Goal: Information Seeking & Learning: Learn about a topic

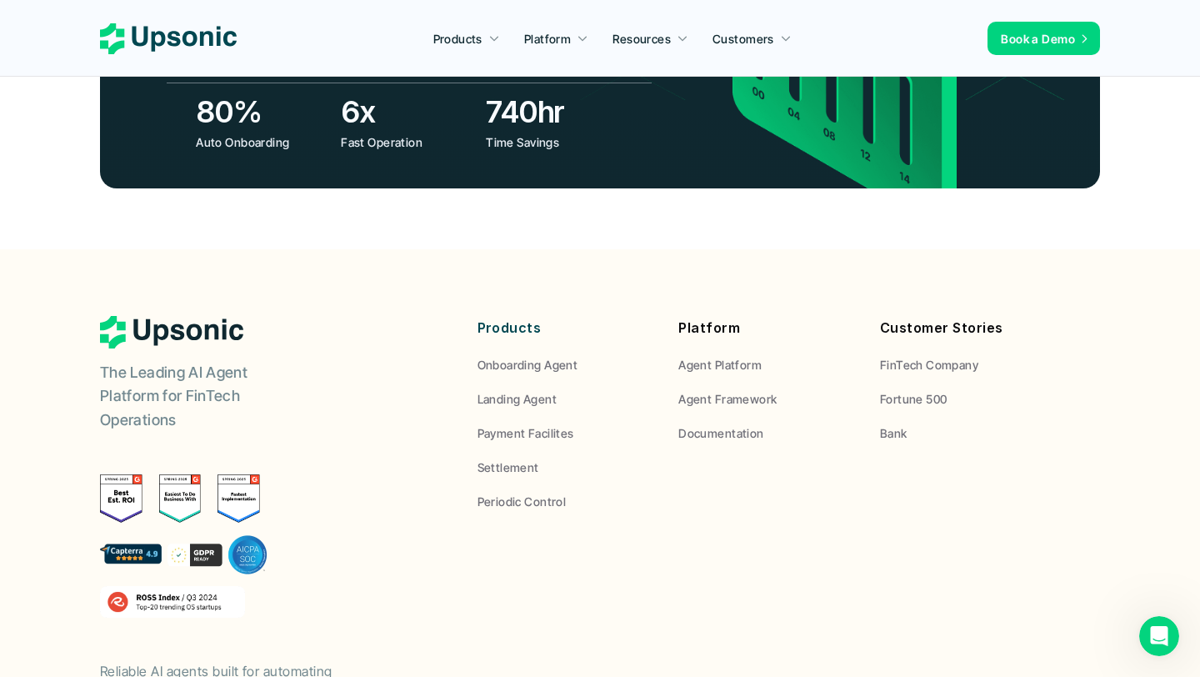
scroll to position [6170, 0]
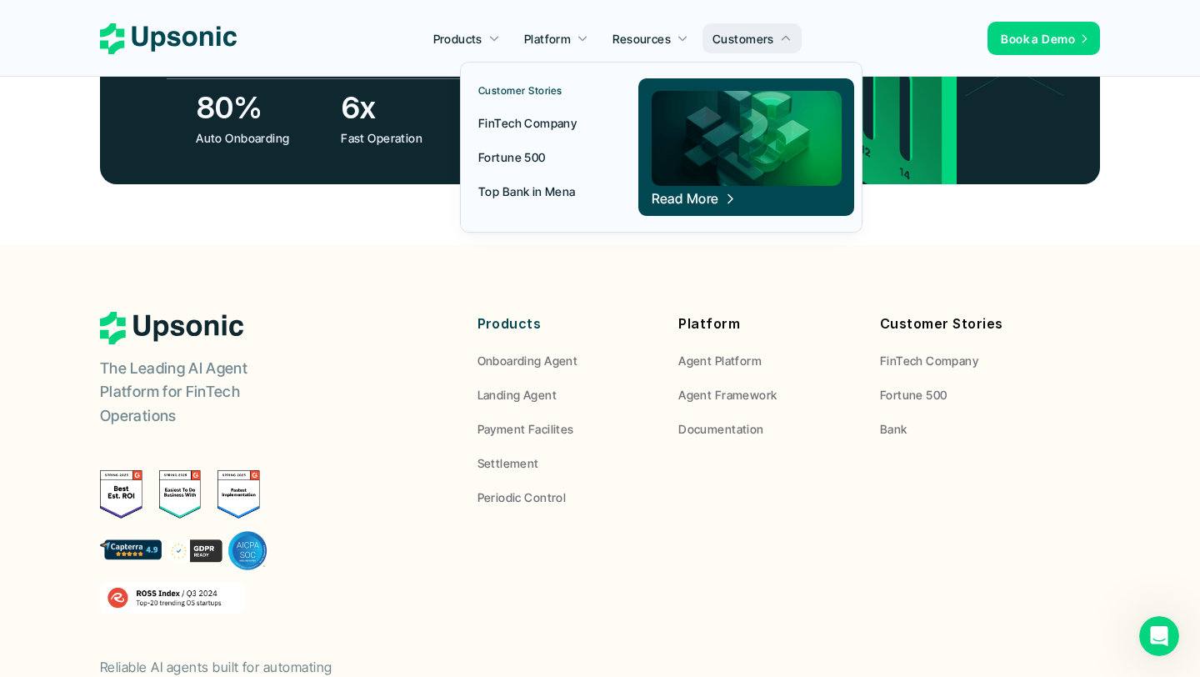
click at [570, 119] on p "FinTech Company" at bounding box center [527, 122] width 98 height 17
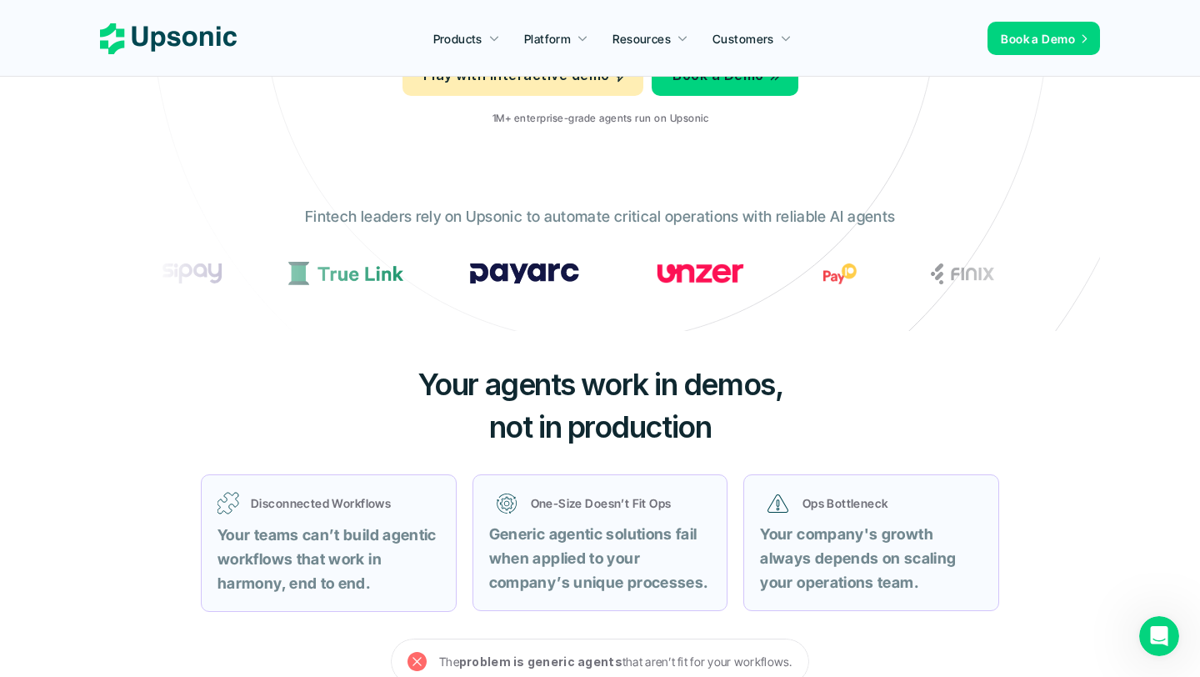
scroll to position [0, 0]
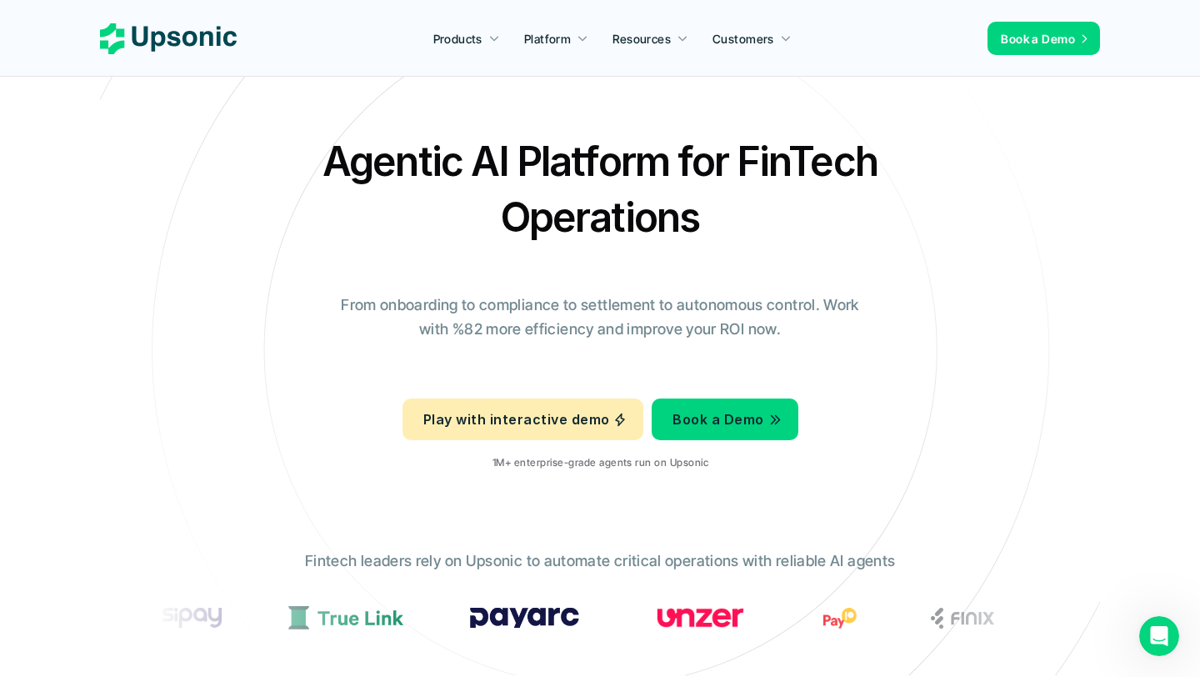
click at [506, 411] on p "Play with interactive demo" at bounding box center [516, 419] width 186 height 24
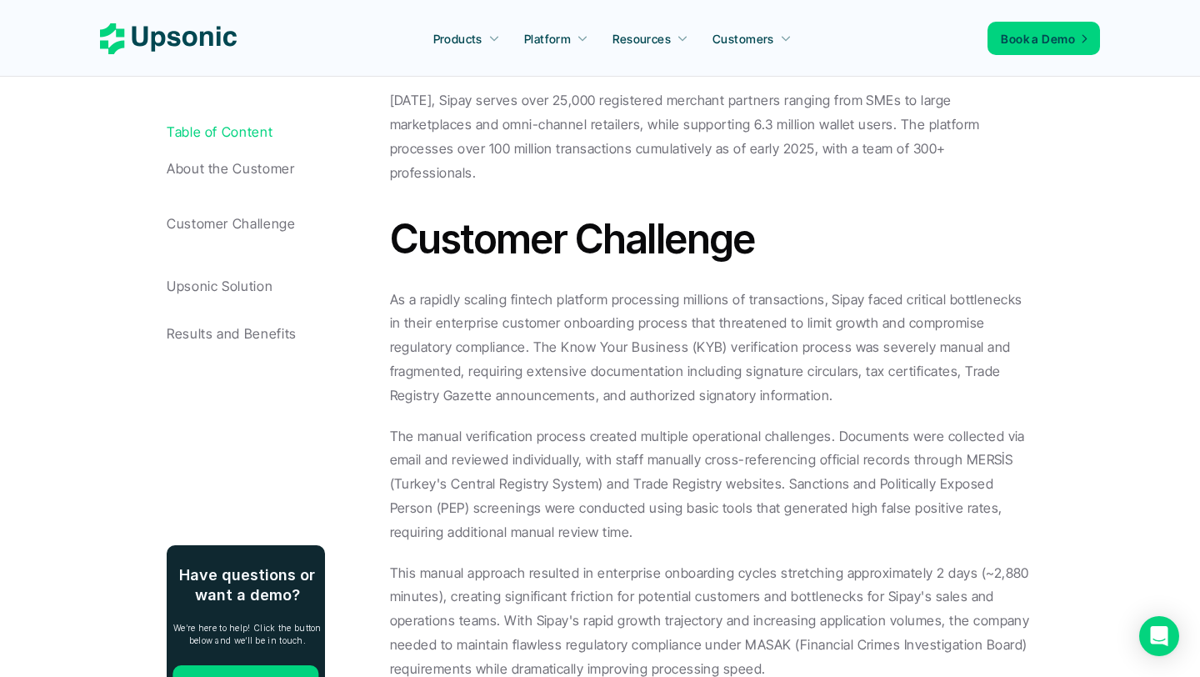
scroll to position [1285, 0]
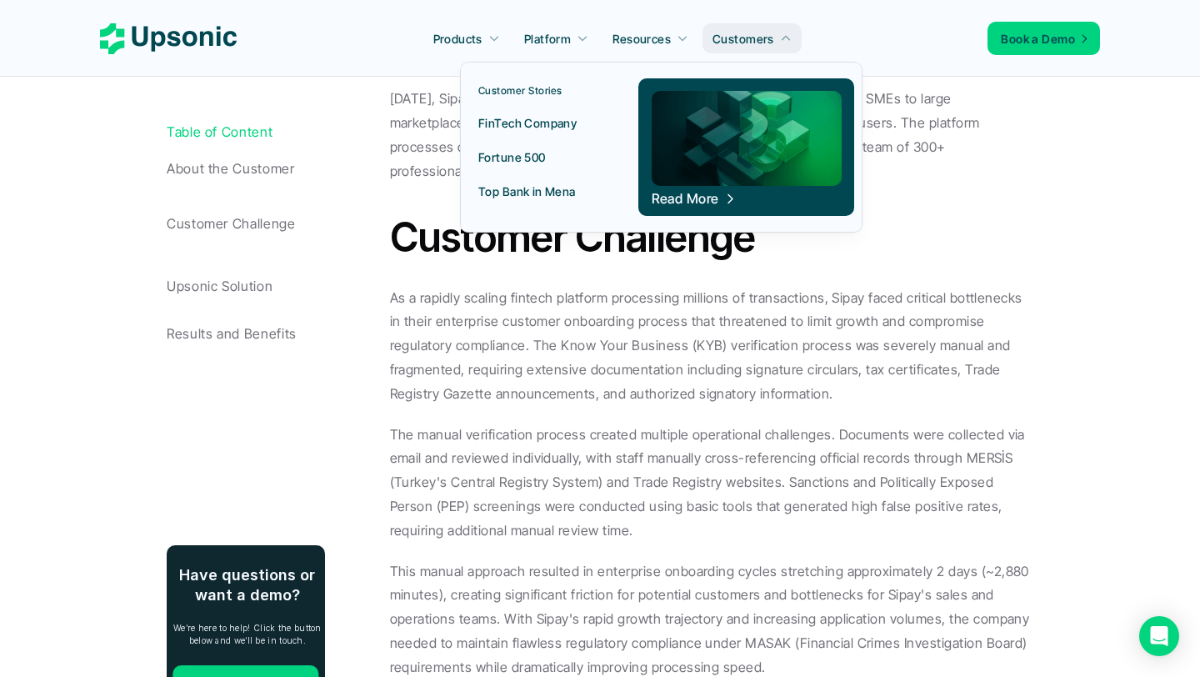
click at [535, 154] on p "Fortune 500" at bounding box center [511, 156] width 67 height 17
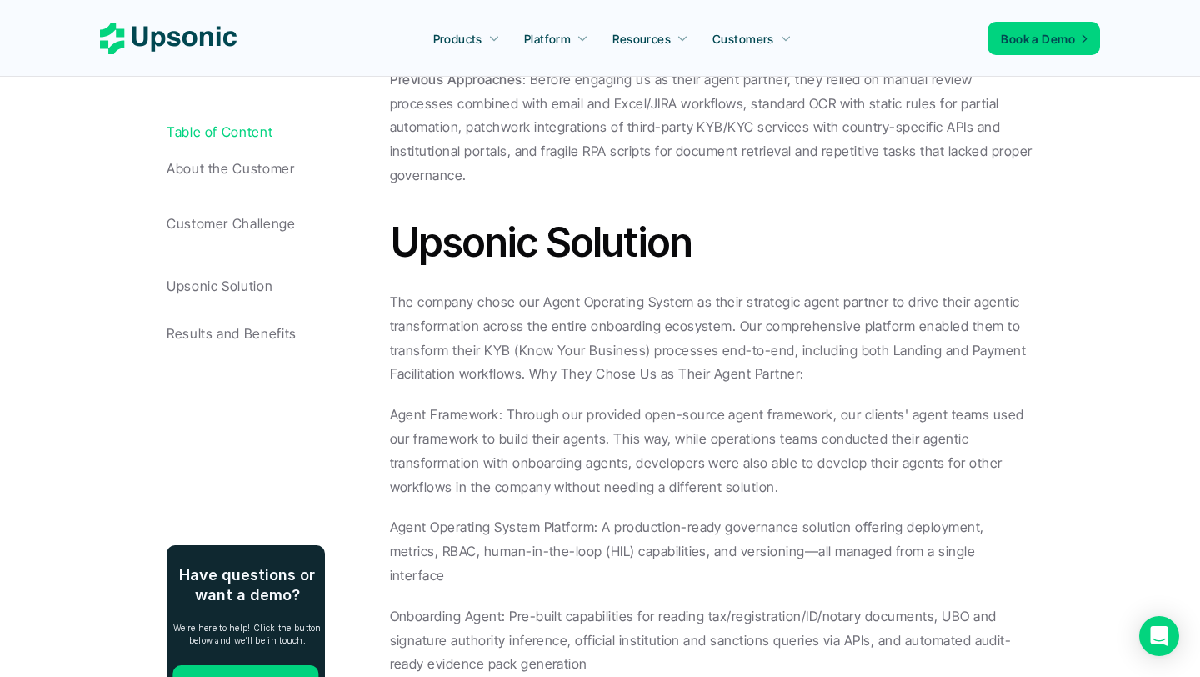
scroll to position [1580, 0]
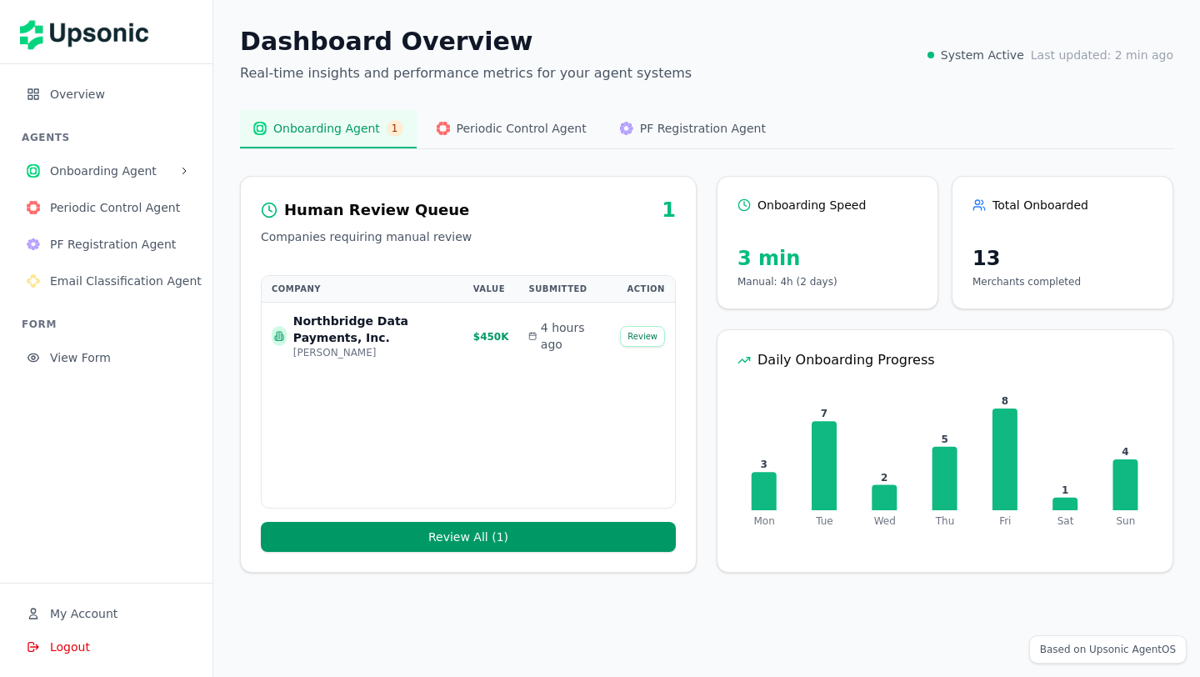
click at [1096, 647] on main "Dashboard Overview Real-time insights and performance metrics for your agent sy…" at bounding box center [706, 338] width 986 height 677
click at [70, 644] on span "Logout" at bounding box center [70, 646] width 40 height 17
click at [654, 334] on button "Review" at bounding box center [642, 336] width 45 height 21
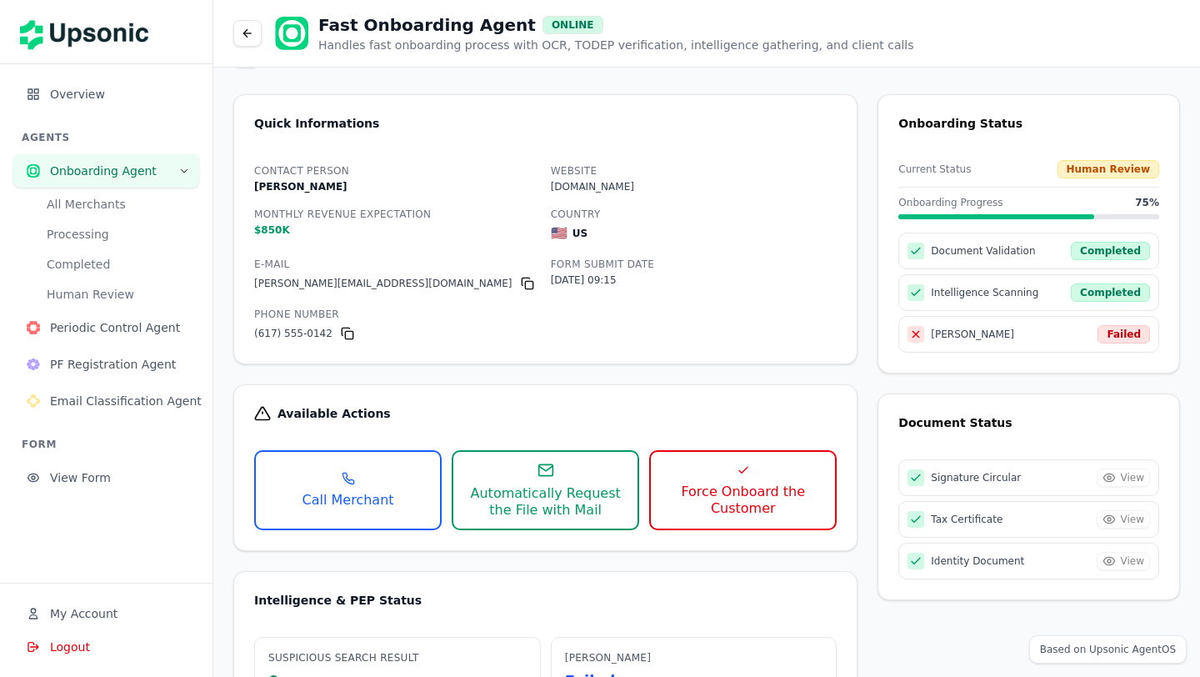
scroll to position [18, 0]
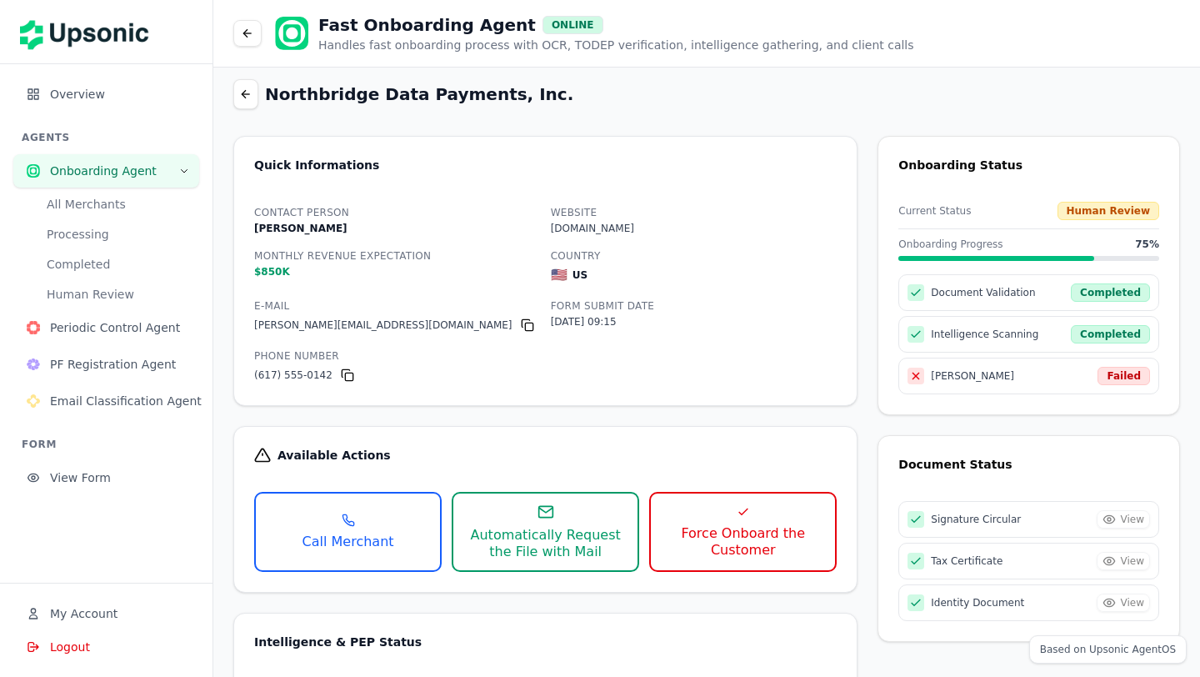
click at [242, 83] on button at bounding box center [245, 94] width 25 height 30
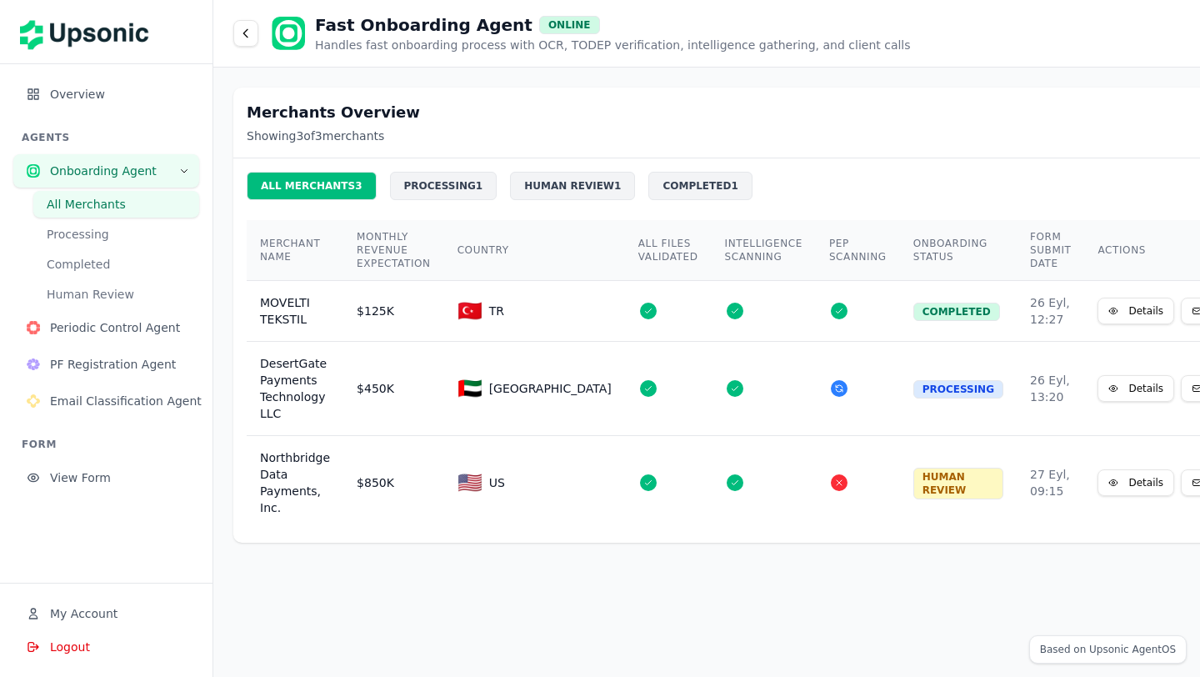
click at [248, 29] on icon at bounding box center [245, 33] width 13 height 13
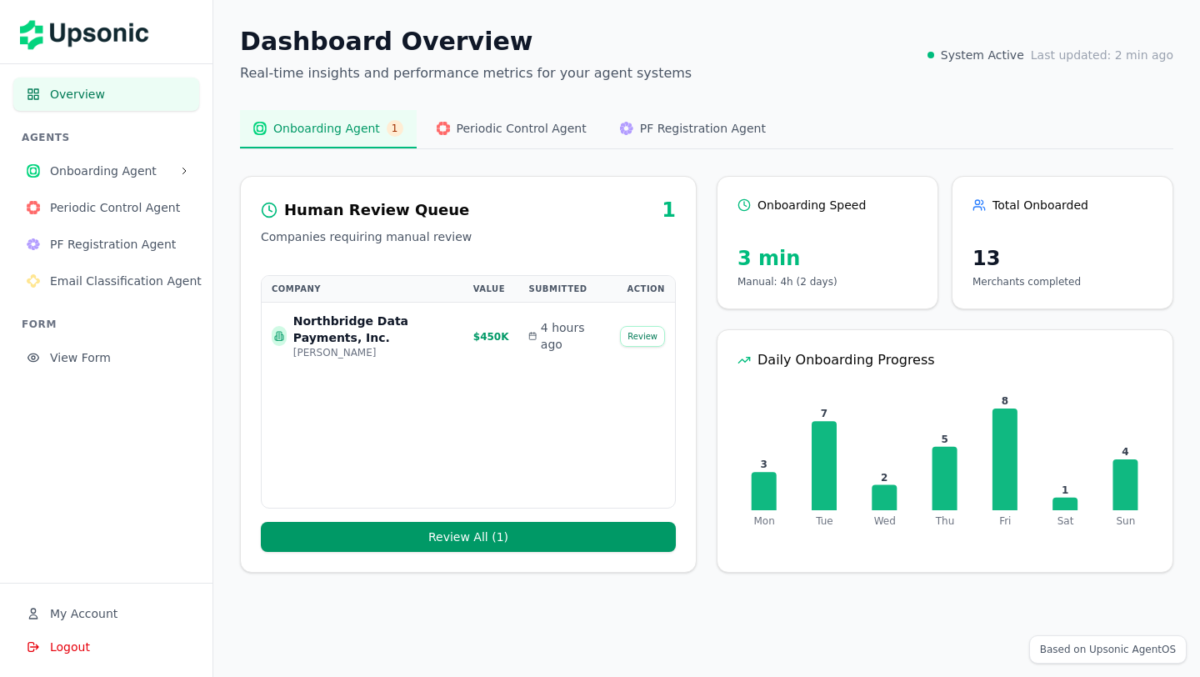
click at [512, 141] on button "Periodic Control Agent" at bounding box center [511, 129] width 177 height 38
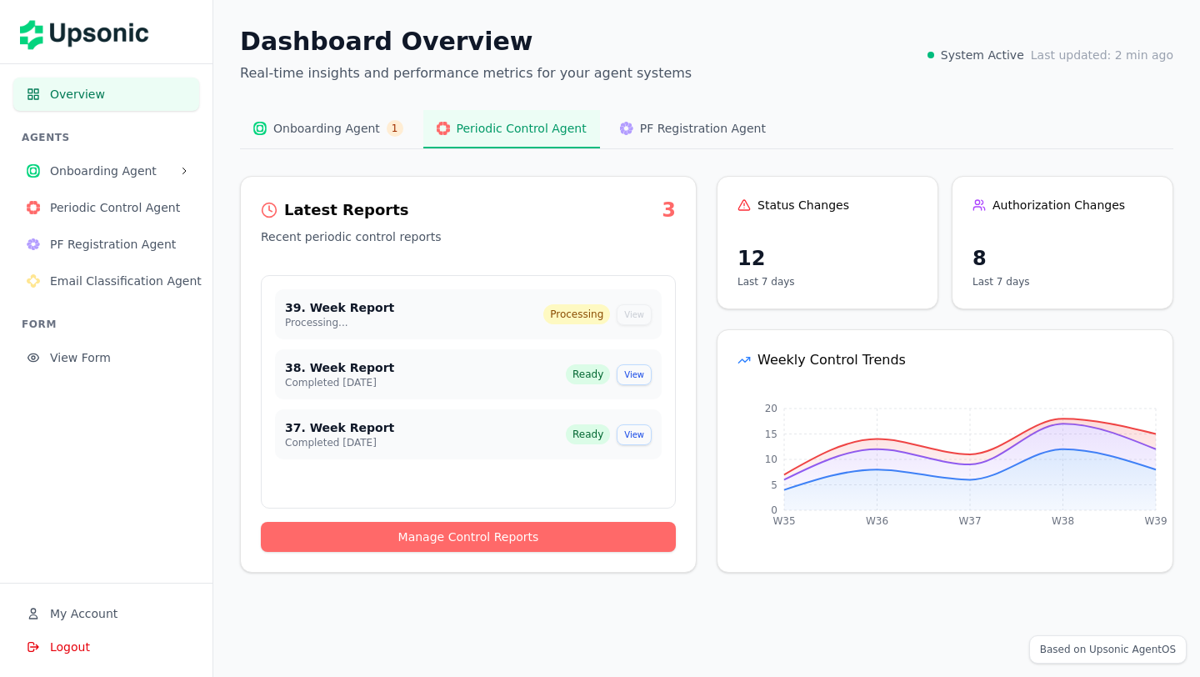
click at [644, 122] on span "PF Registration Agent" at bounding box center [703, 128] width 126 height 17
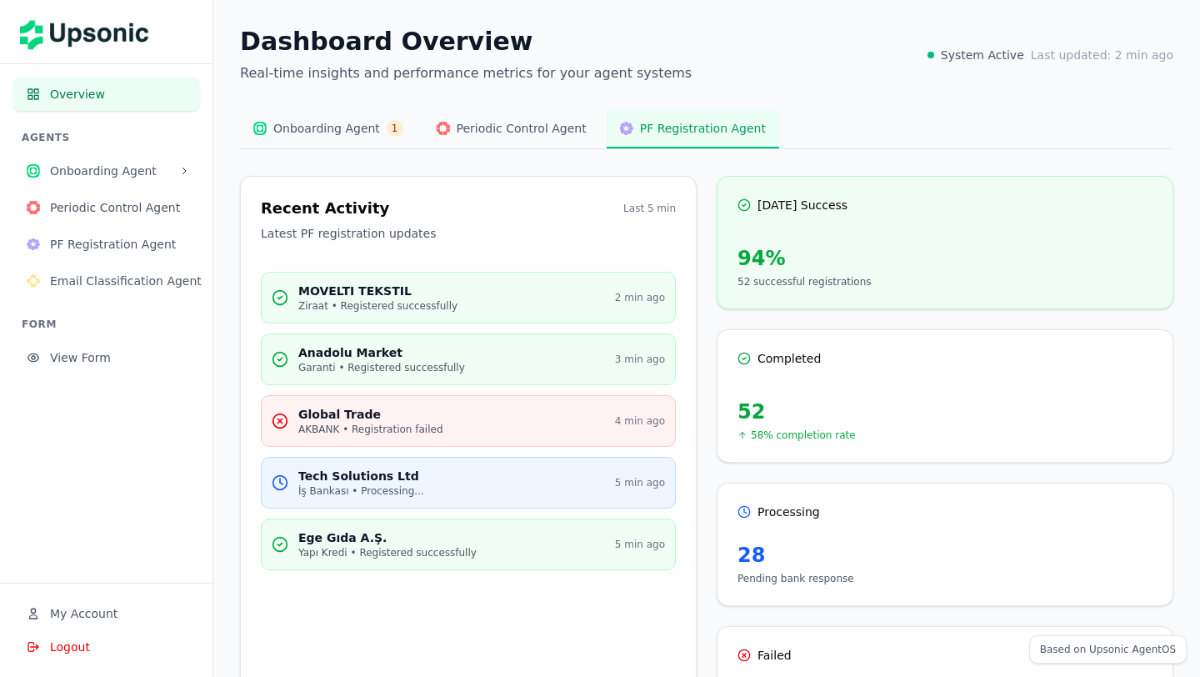
click at [104, 177] on span "Onboarding Agent" at bounding box center [111, 170] width 122 height 17
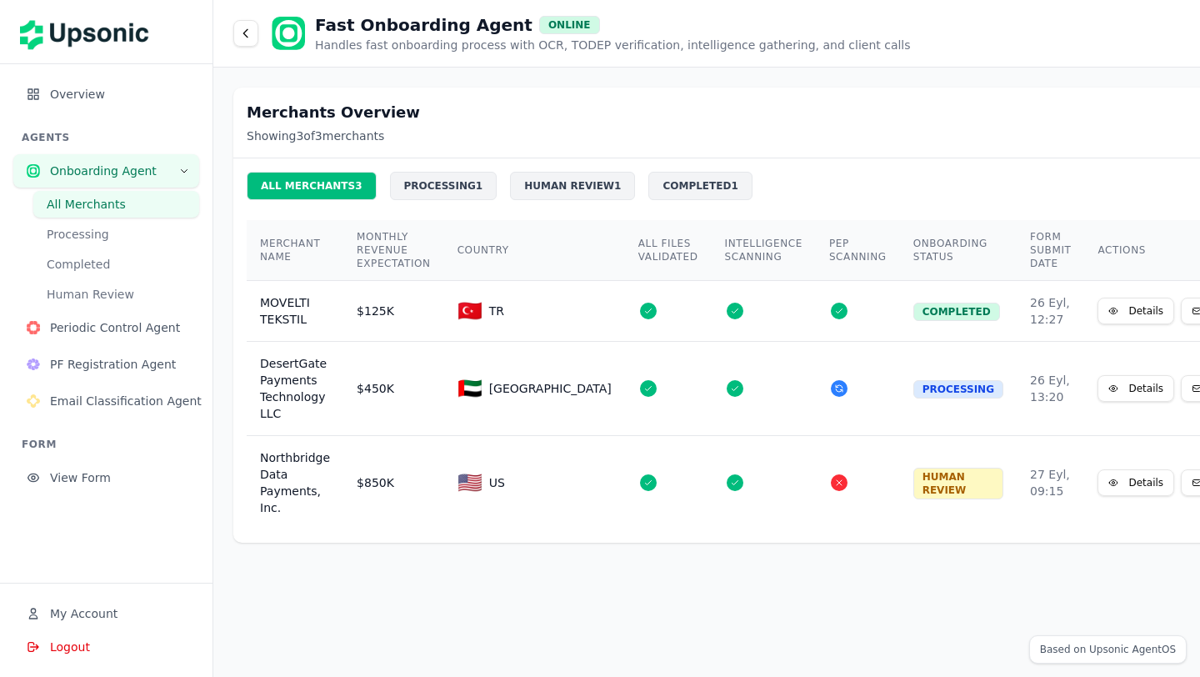
click at [82, 206] on button "All Merchants" at bounding box center [116, 204] width 166 height 27
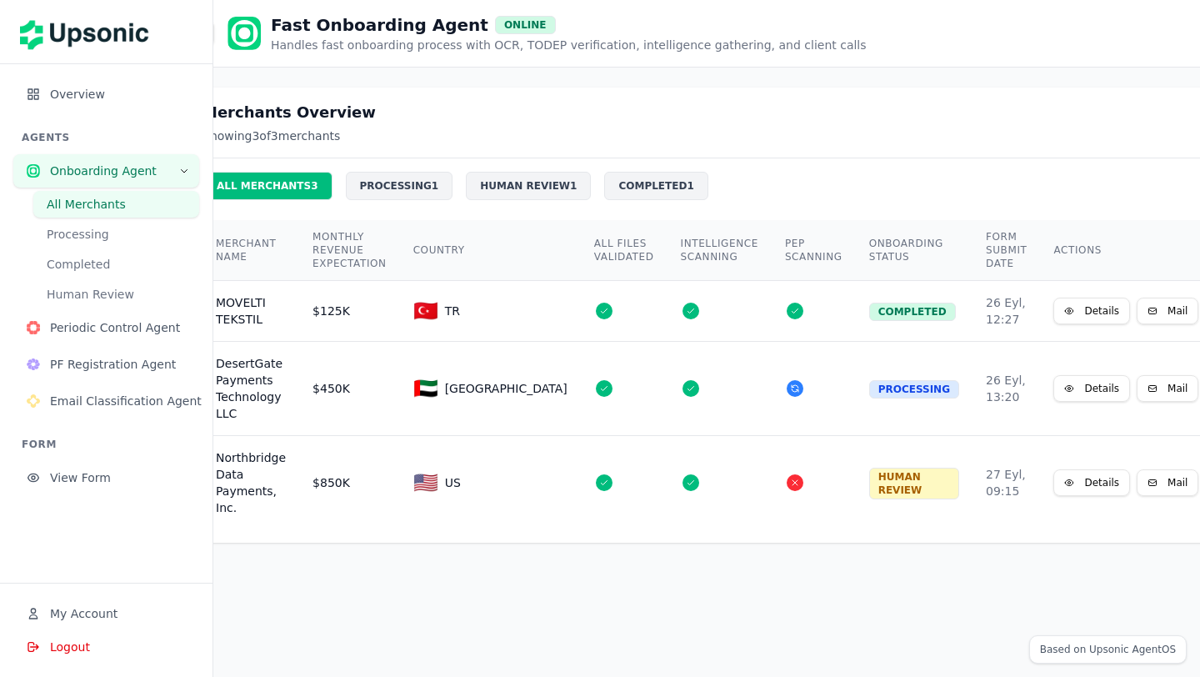
click at [1053, 306] on button "Details" at bounding box center [1091, 310] width 77 height 27
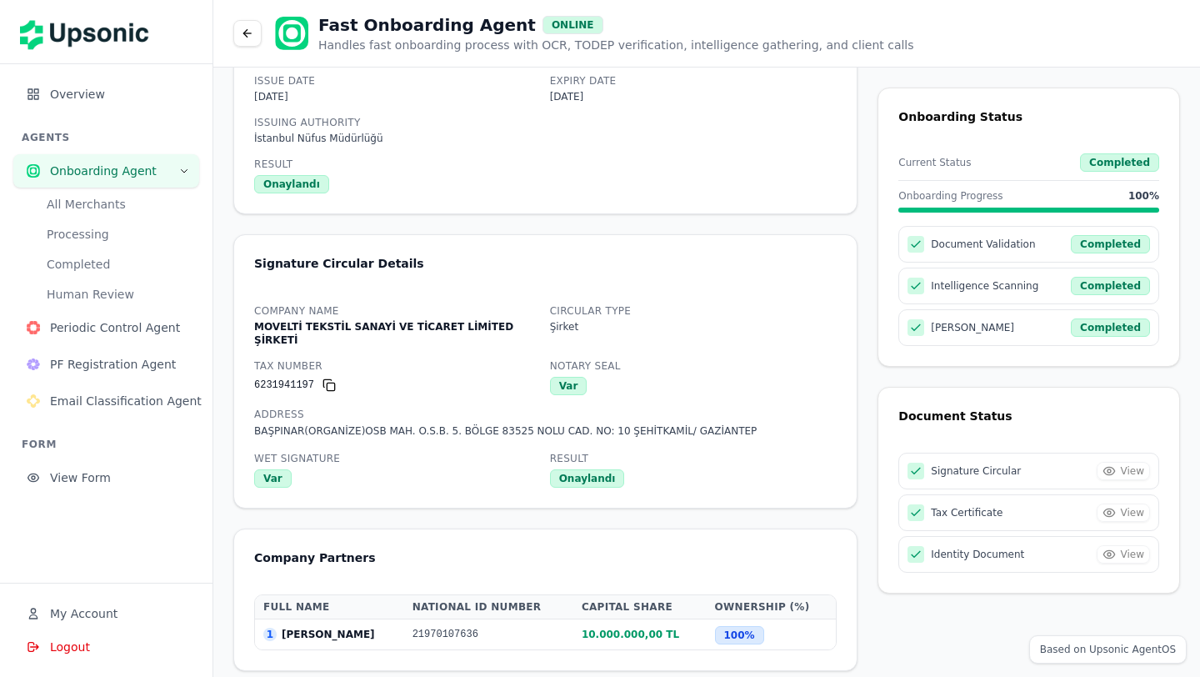
scroll to position [1416, 0]
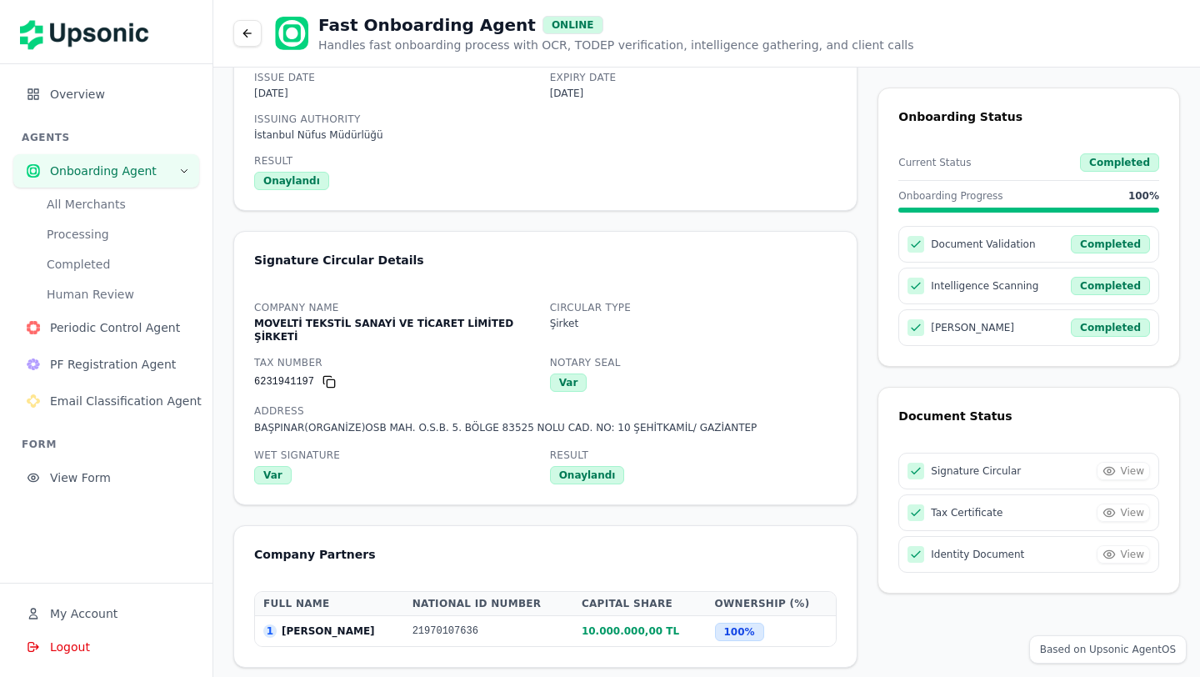
click at [93, 464] on button "View Form" at bounding box center [106, 477] width 186 height 33
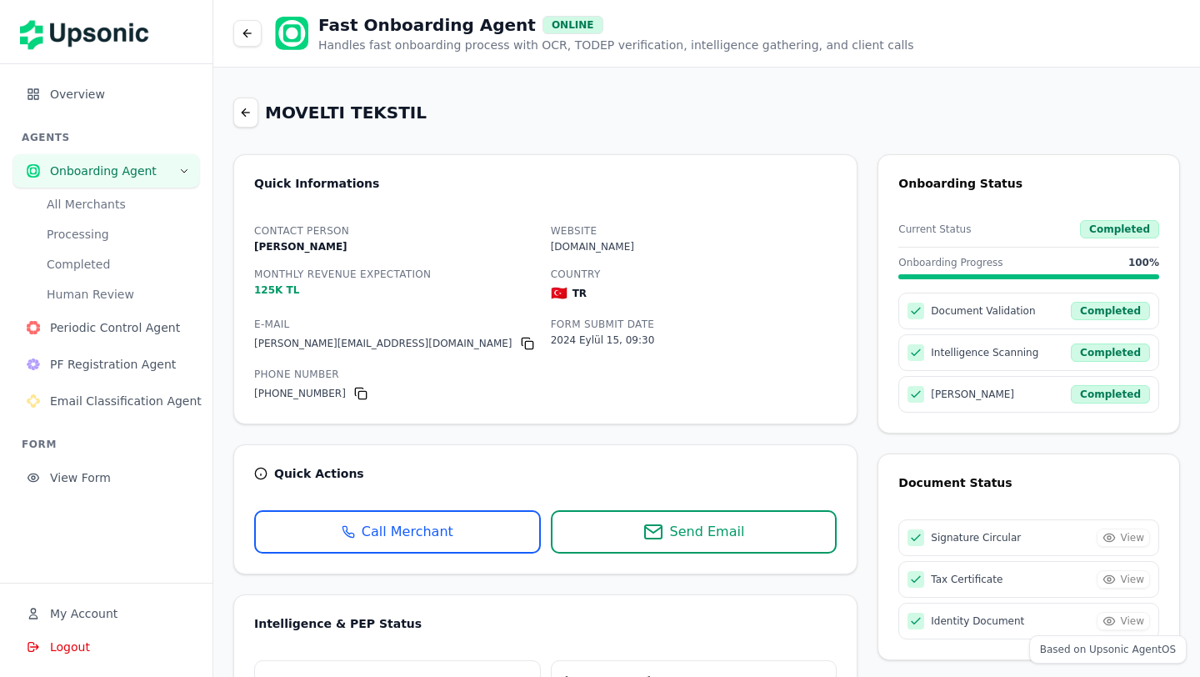
click at [87, 612] on span "My Account" at bounding box center [83, 613] width 67 height 17
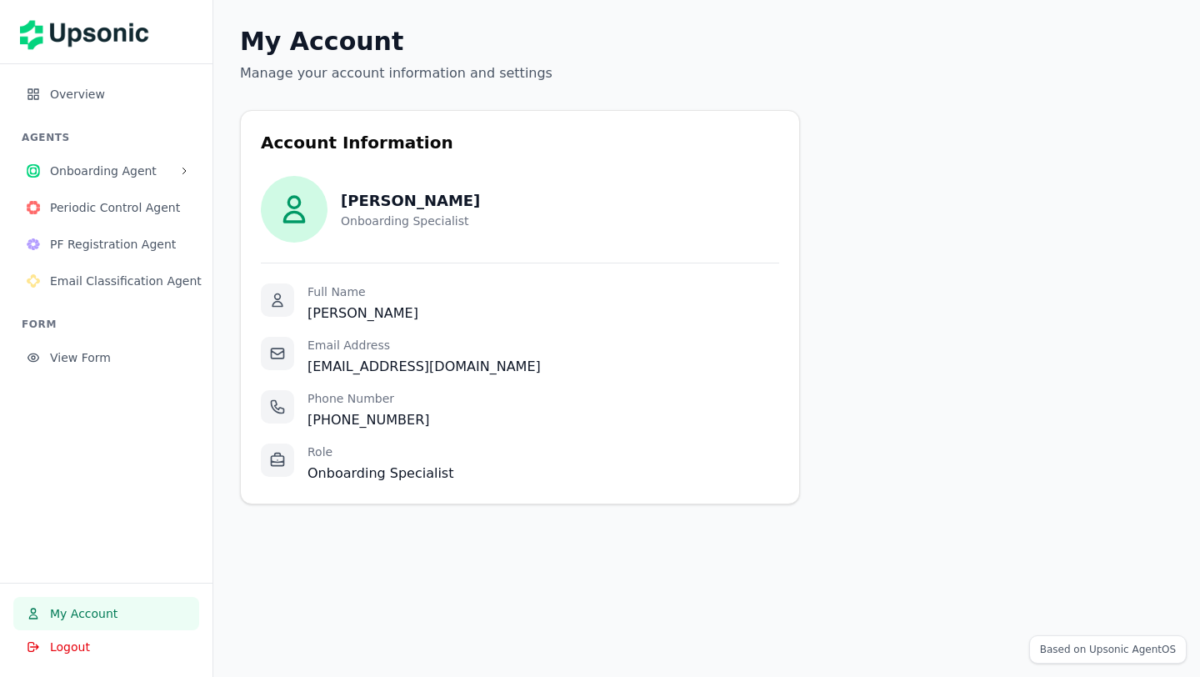
click at [82, 98] on span "Overview" at bounding box center [118, 94] width 136 height 17
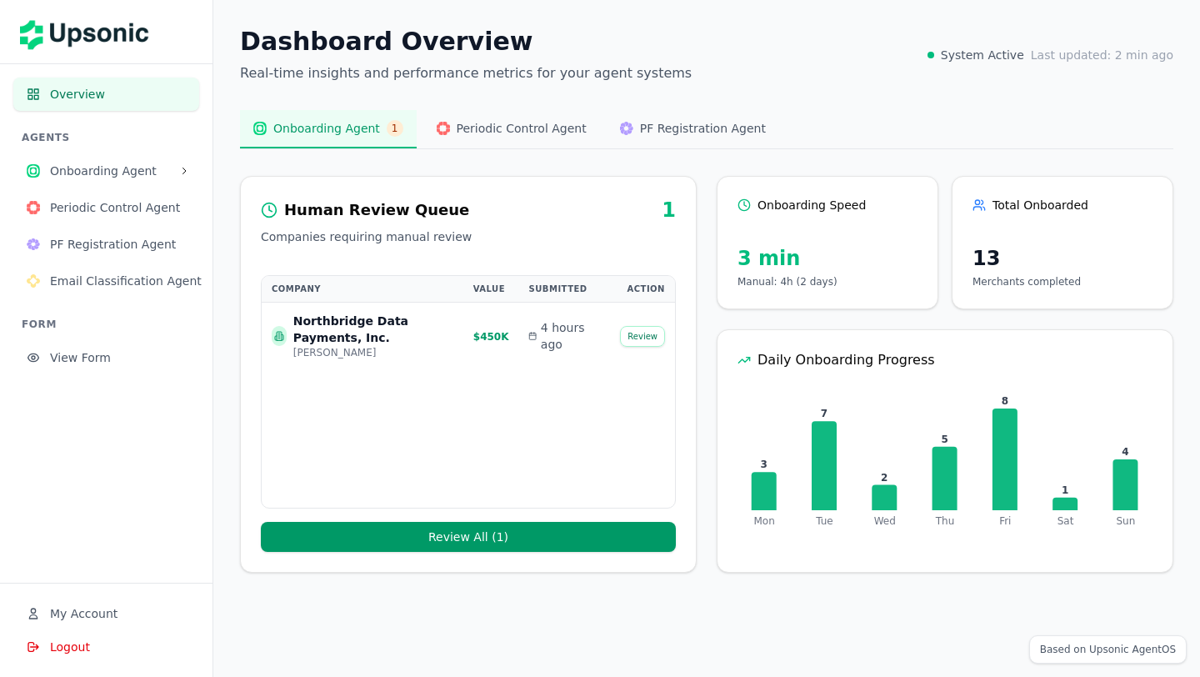
click at [89, 199] on span "Periodic Control Agent" at bounding box center [118, 207] width 136 height 17
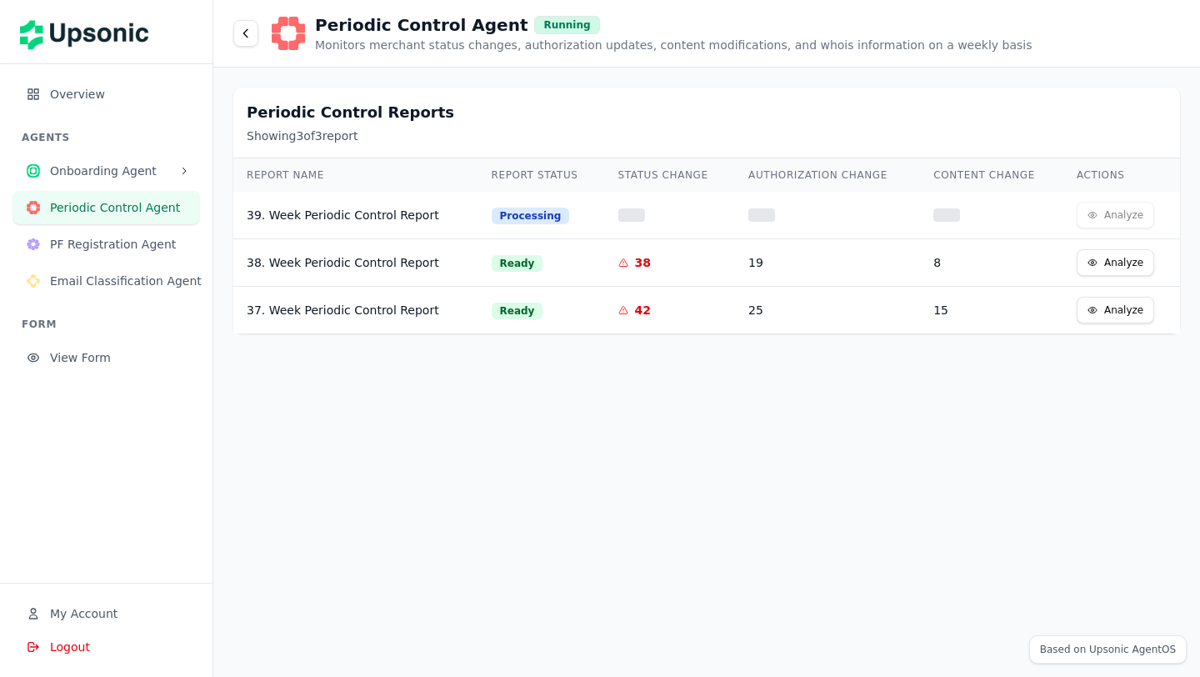
click at [92, 227] on button "PF Registration Agent" at bounding box center [106, 243] width 186 height 33
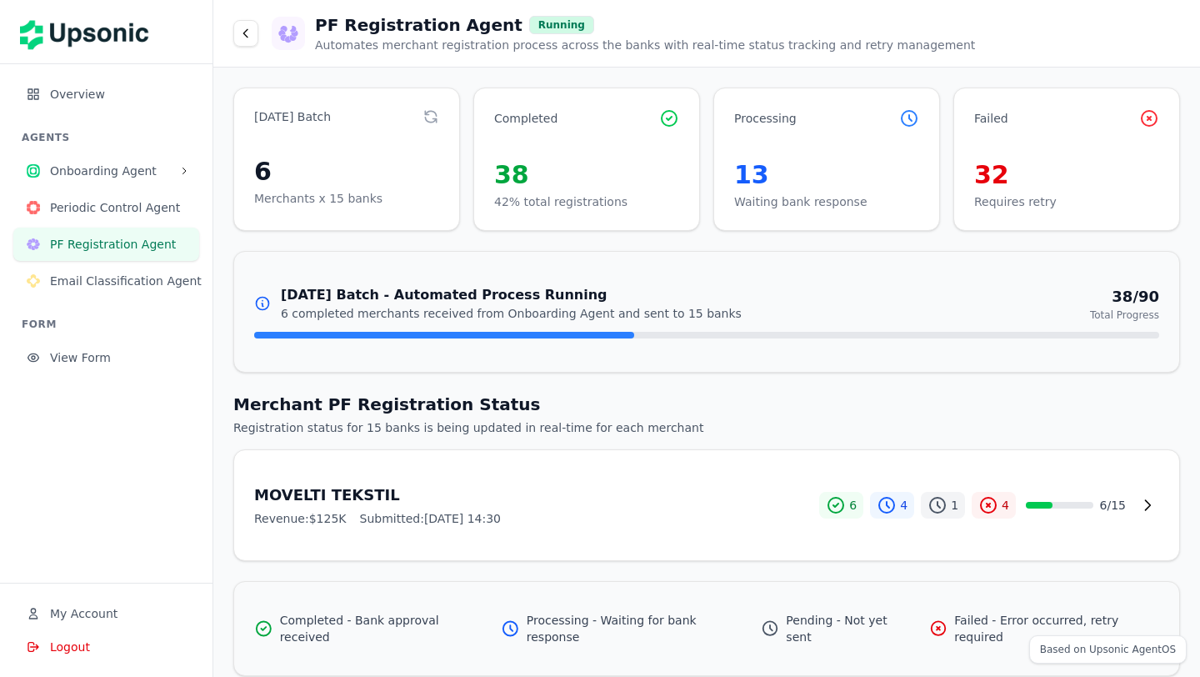
click at [91, 268] on button "Email Classification Agent" at bounding box center [106, 280] width 186 height 33
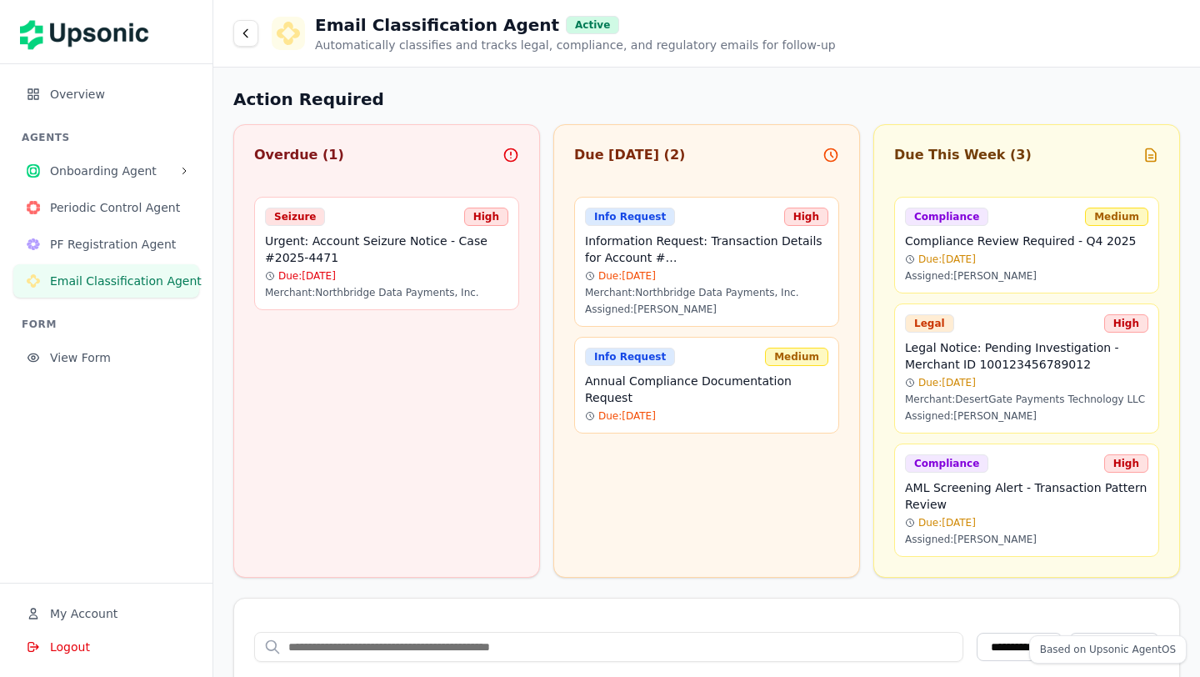
click at [107, 44] on img at bounding box center [90, 31] width 140 height 47
click at [84, 36] on img at bounding box center [90, 31] width 140 height 47
click at [45, 32] on img at bounding box center [90, 31] width 140 height 47
click at [92, 652] on button "Logout" at bounding box center [106, 646] width 186 height 33
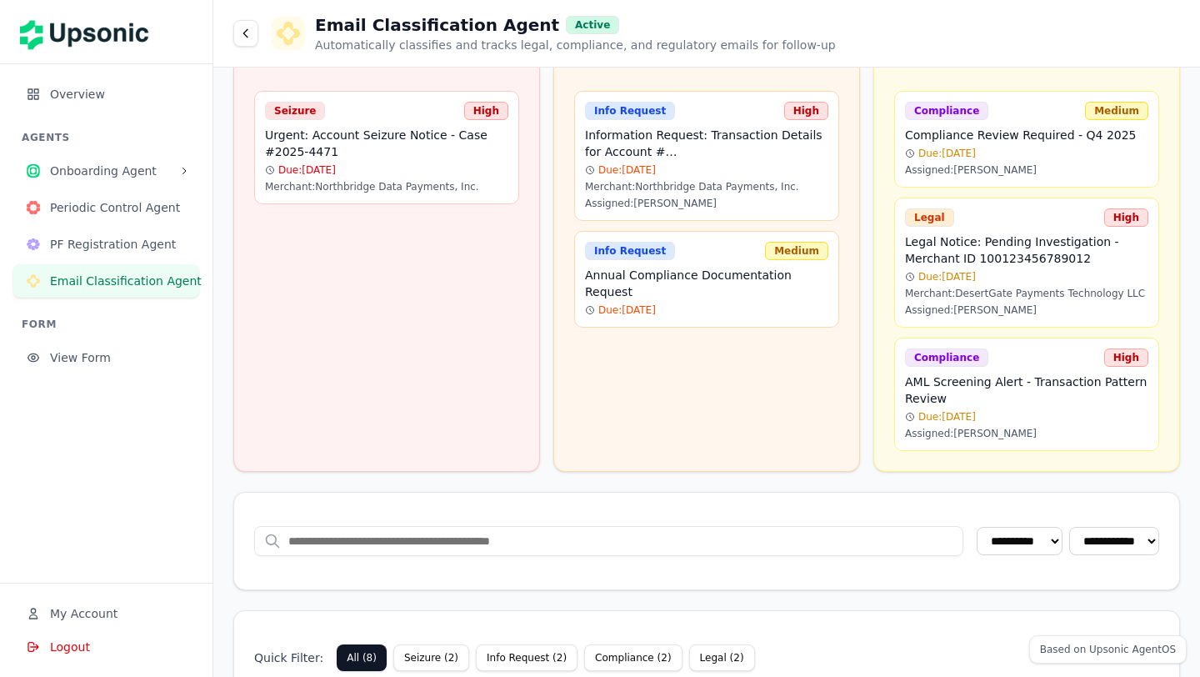
scroll to position [167, 0]
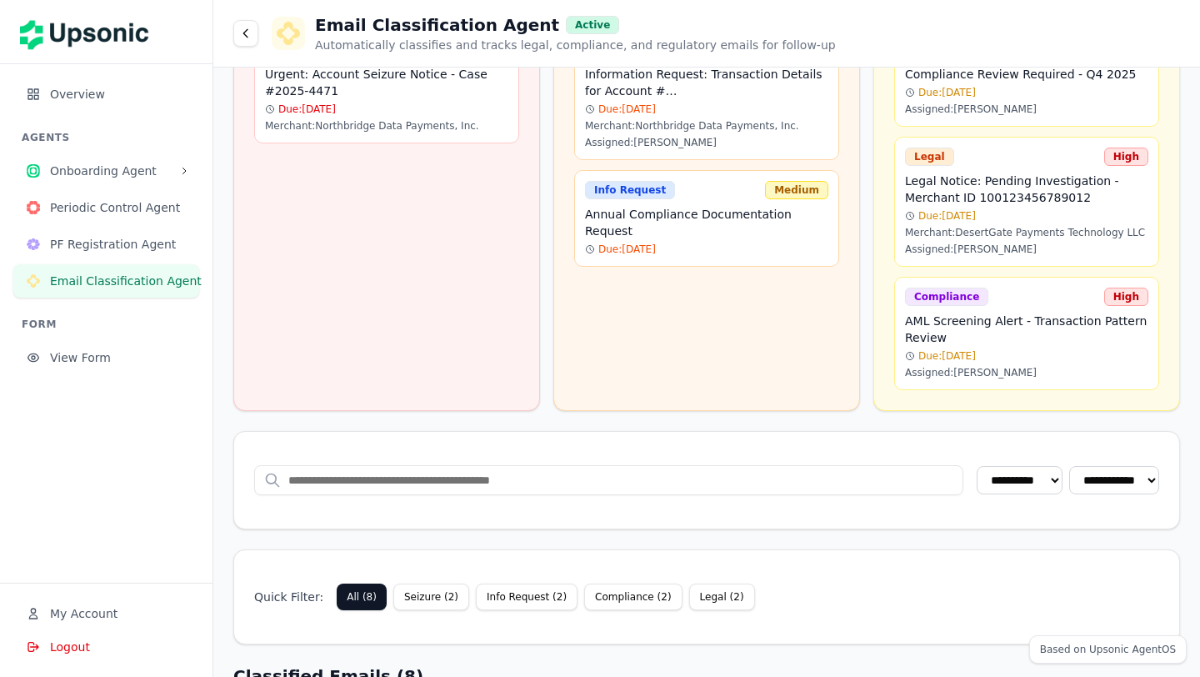
click at [63, 645] on span "Logout" at bounding box center [70, 646] width 40 height 17
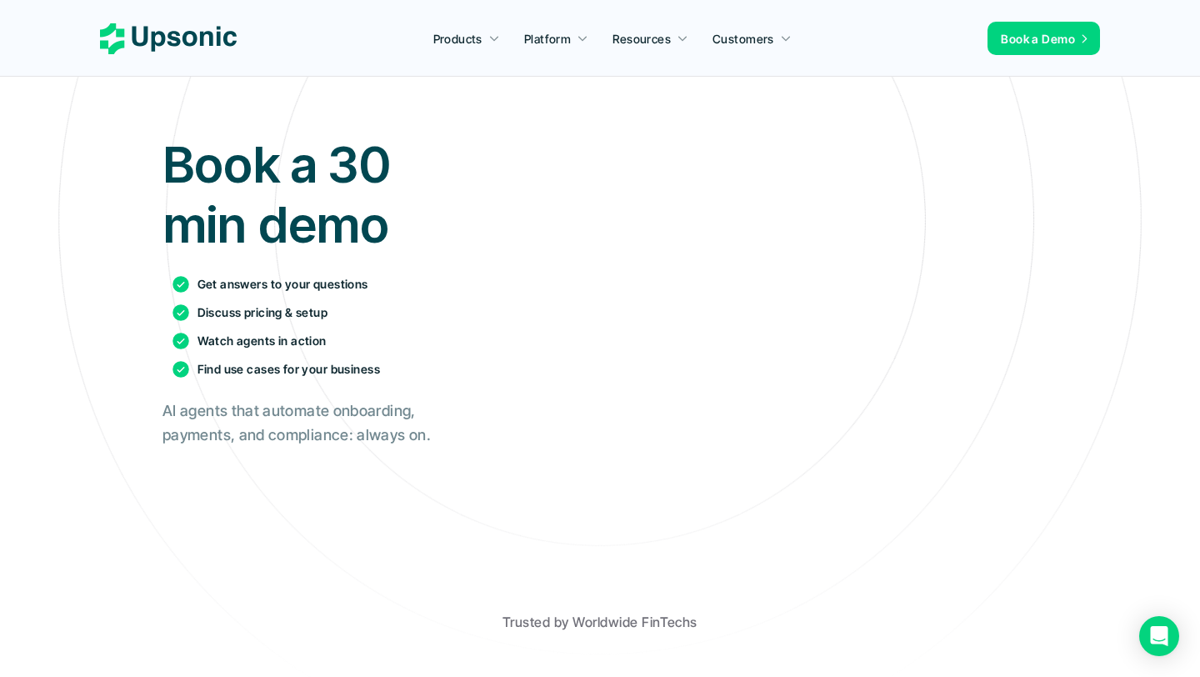
scroll to position [108, 0]
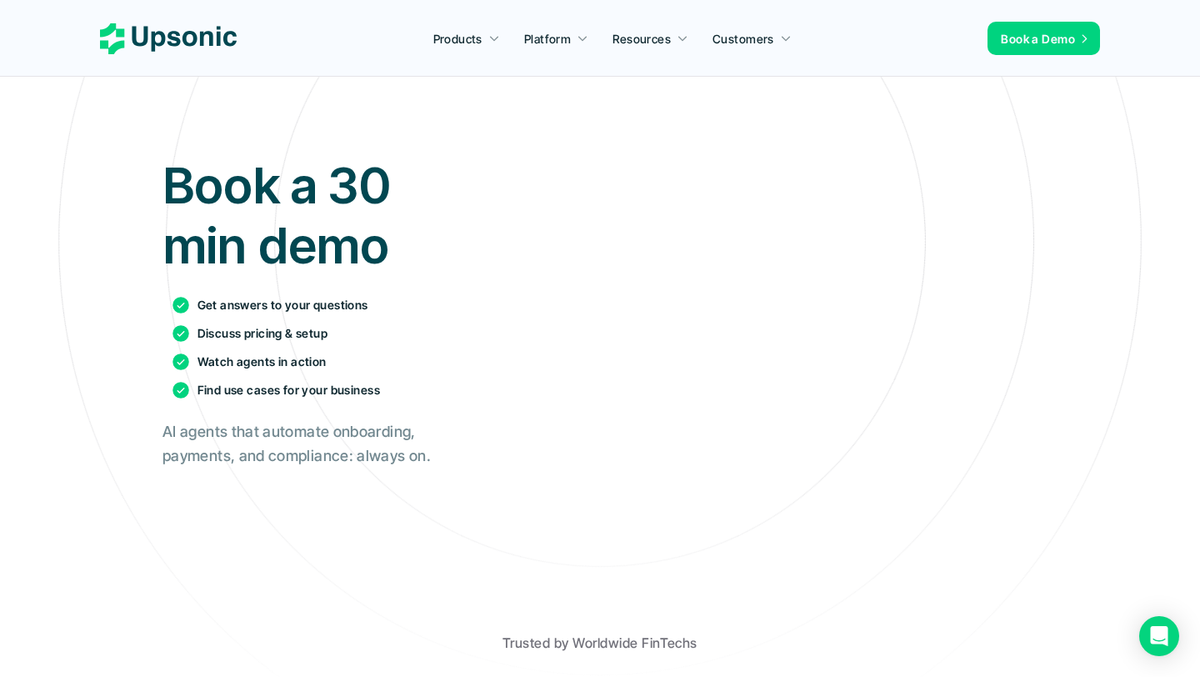
click at [452, 183] on div "Book a 30 min demo Get answers to your questions Discuss pricing & setup Watch …" at bounding box center [600, 311] width 876 height 572
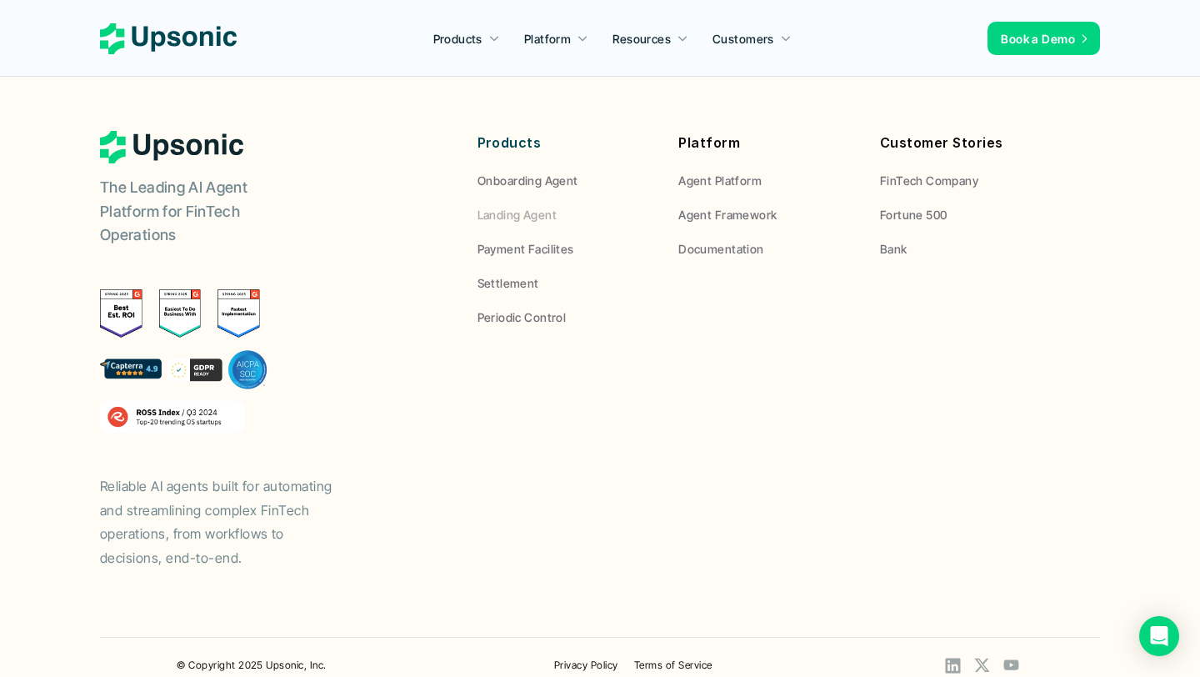
scroll to position [849, 0]
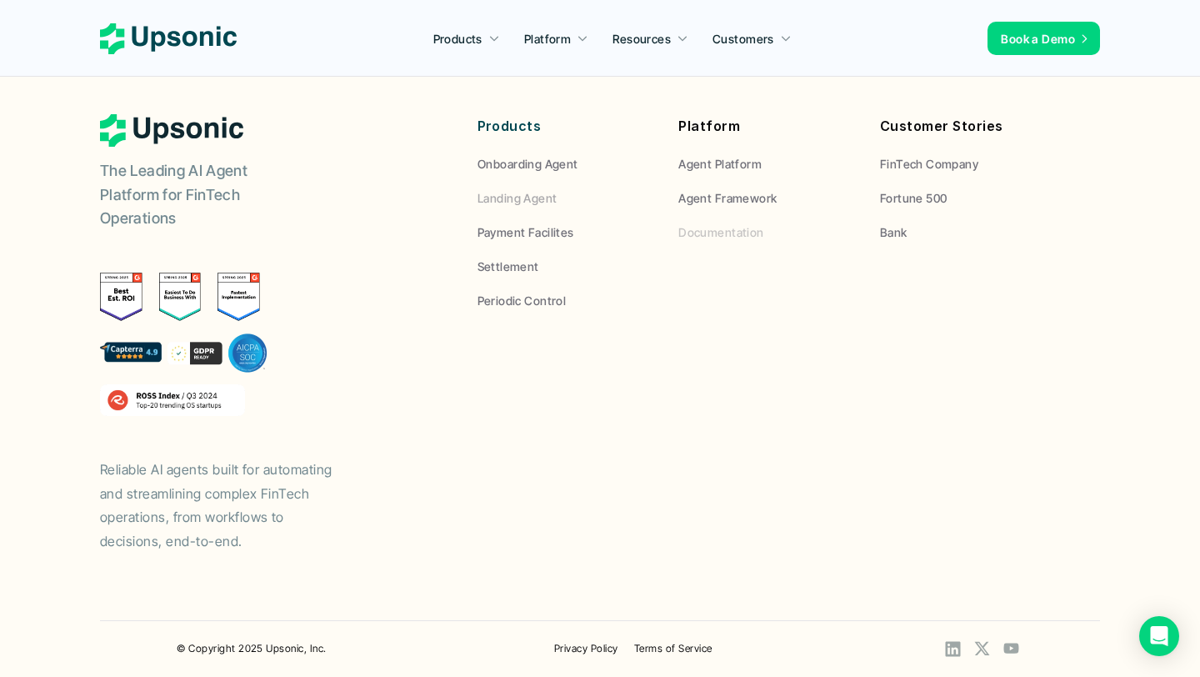
click at [746, 239] on p "Documentation" at bounding box center [720, 231] width 85 height 17
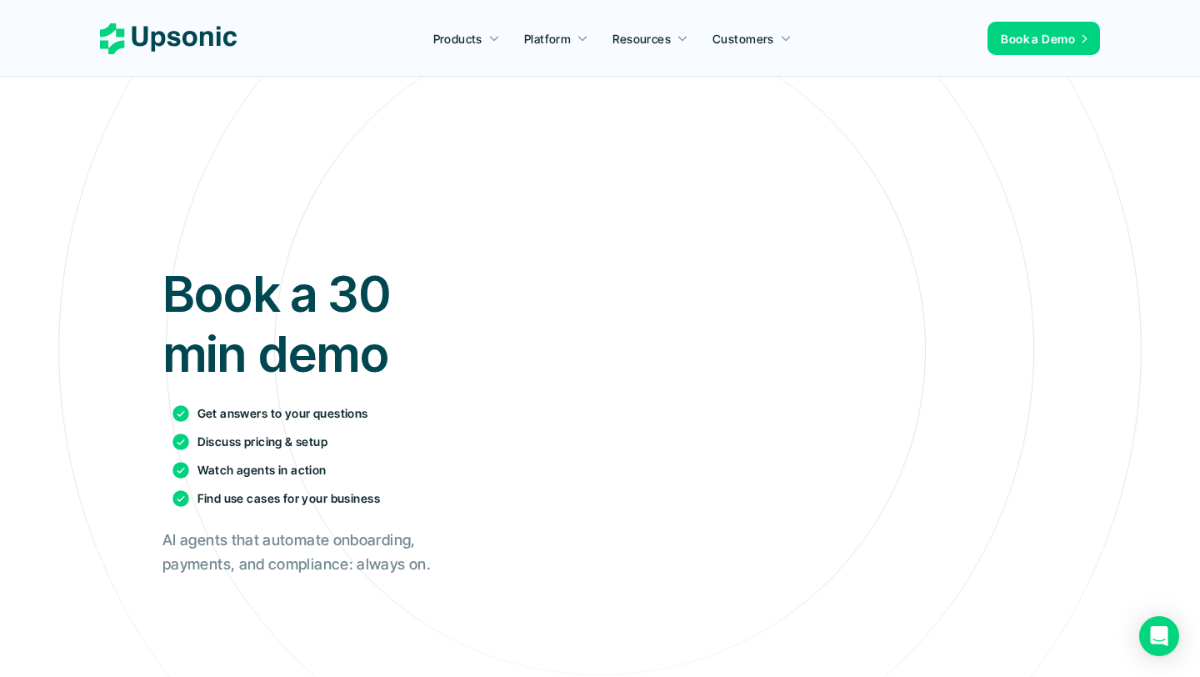
click at [176, 28] on icon at bounding box center [168, 38] width 137 height 31
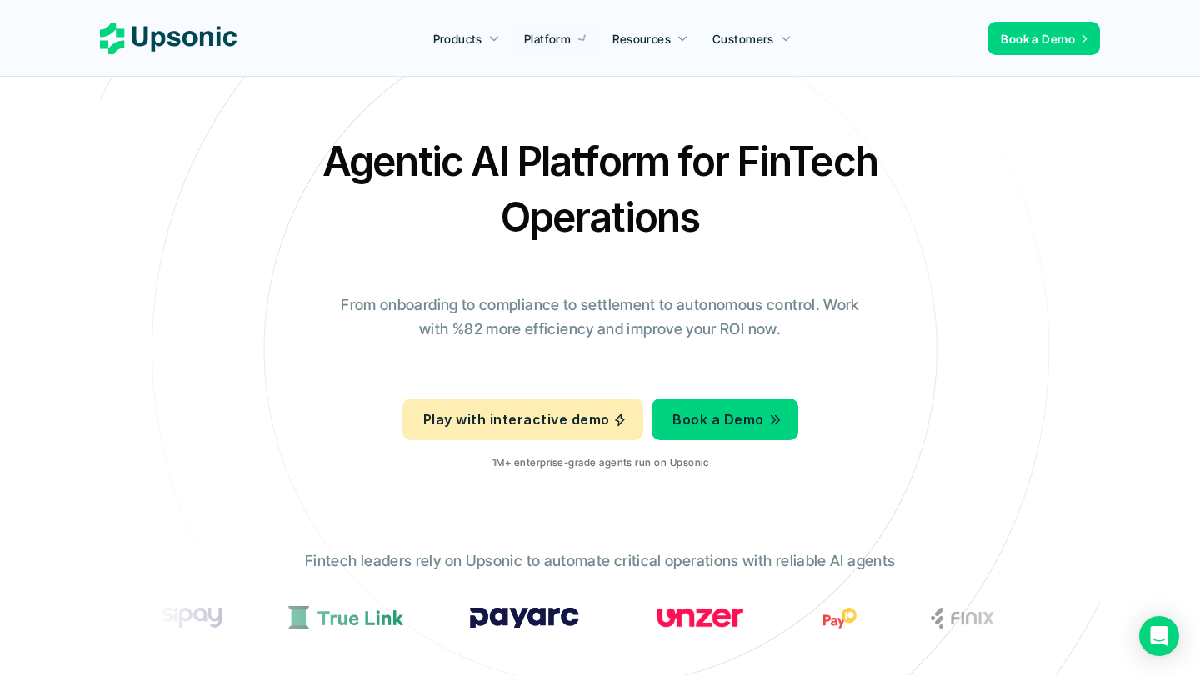
click at [287, 133] on div "Agentic AI Platform for FinTech Operations From onboarding to compliance to set…" at bounding box center [599, 308] width 975 height 350
